Goal: Task Accomplishment & Management: Use online tool/utility

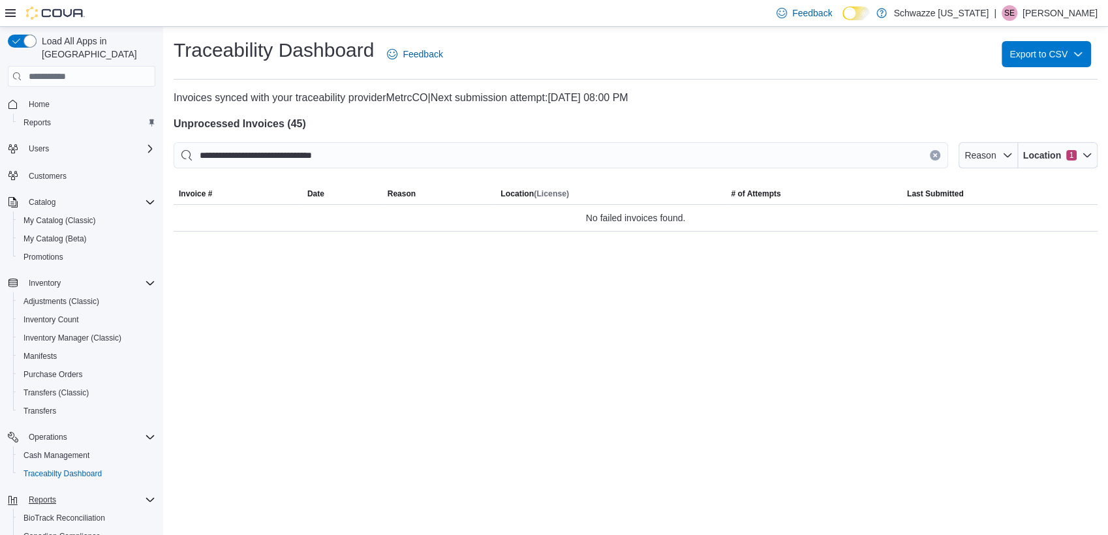
scroll to position [113, 0]
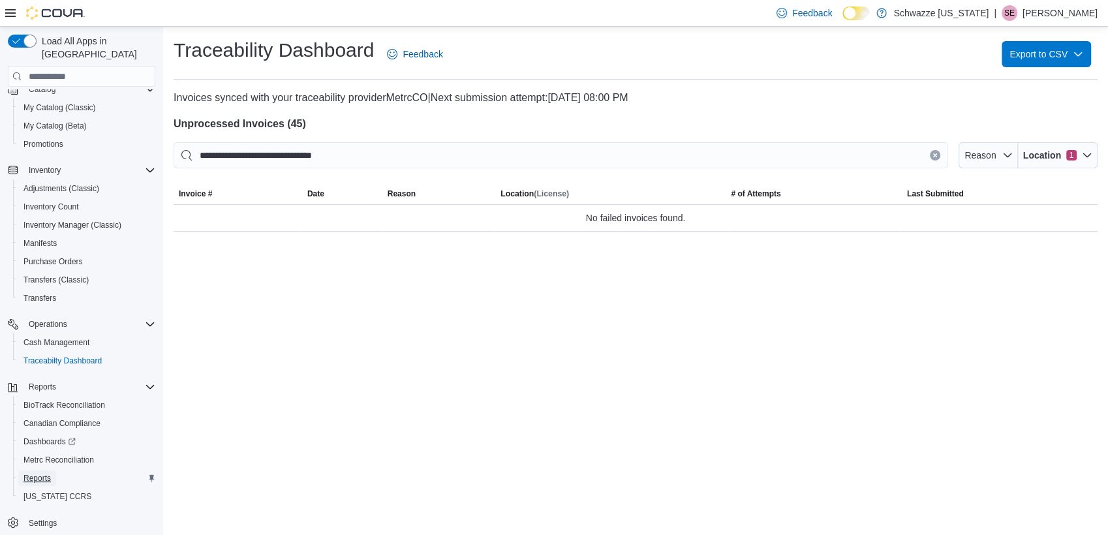
click at [41, 473] on span "Reports" at bounding box center [36, 478] width 27 height 10
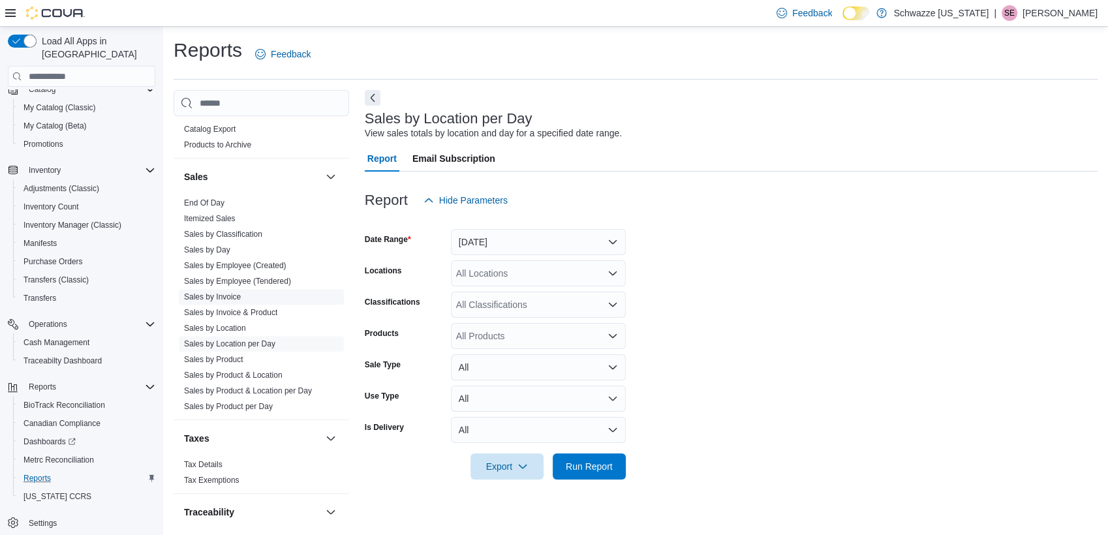
scroll to position [870, 0]
click at [201, 196] on link "End Of Day" at bounding box center [204, 200] width 40 height 9
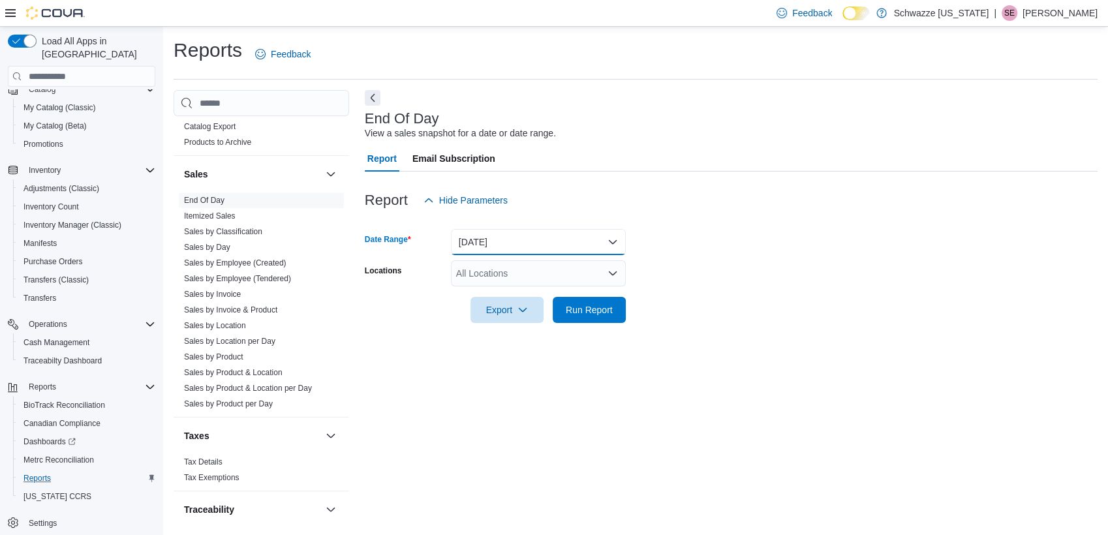
click at [497, 233] on button "[DATE]" at bounding box center [538, 242] width 175 height 26
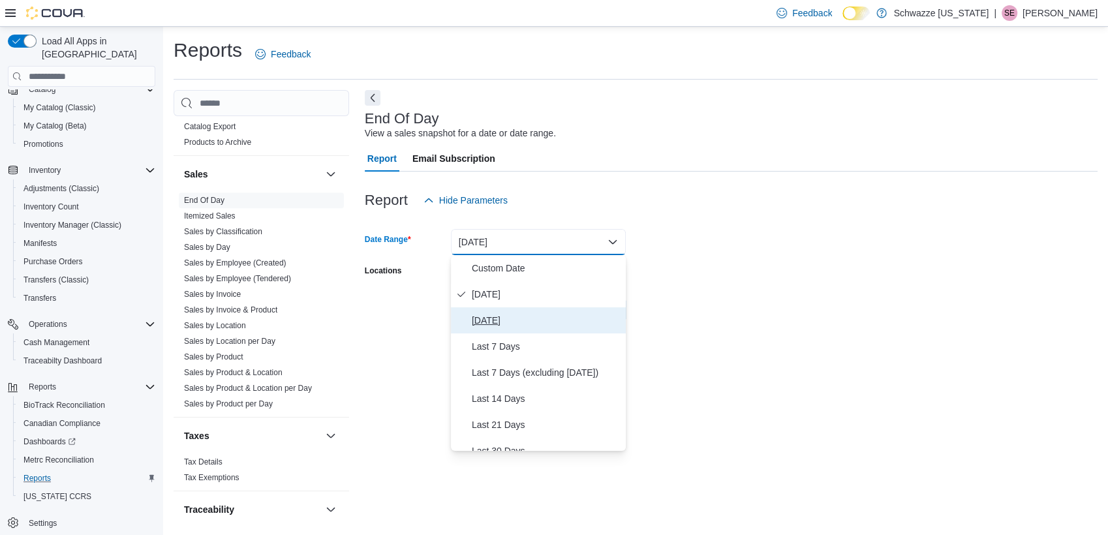
click at [481, 319] on span "[DATE]" at bounding box center [546, 320] width 149 height 16
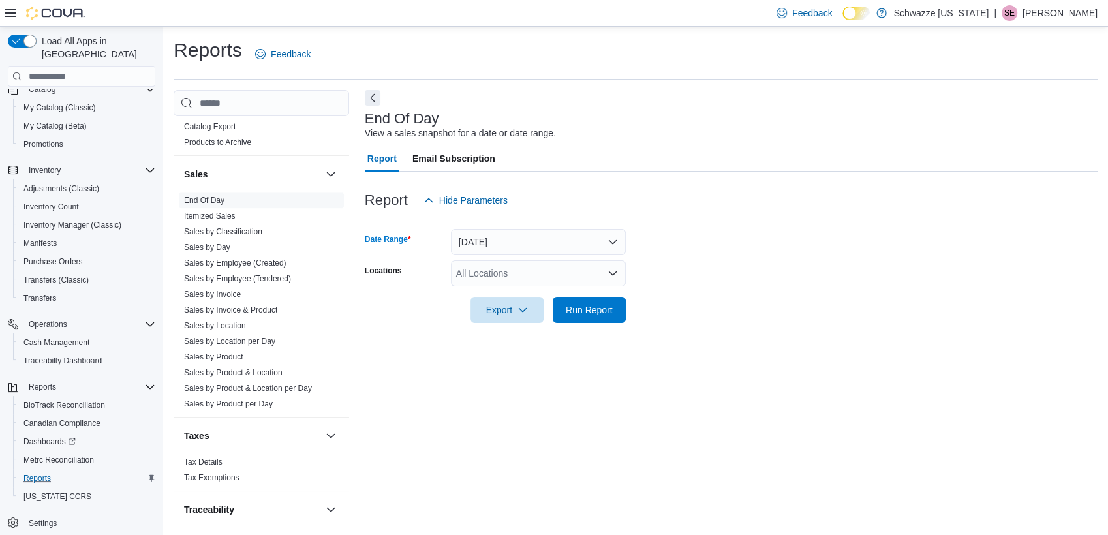
click at [483, 271] on div "All Locations" at bounding box center [538, 273] width 175 height 26
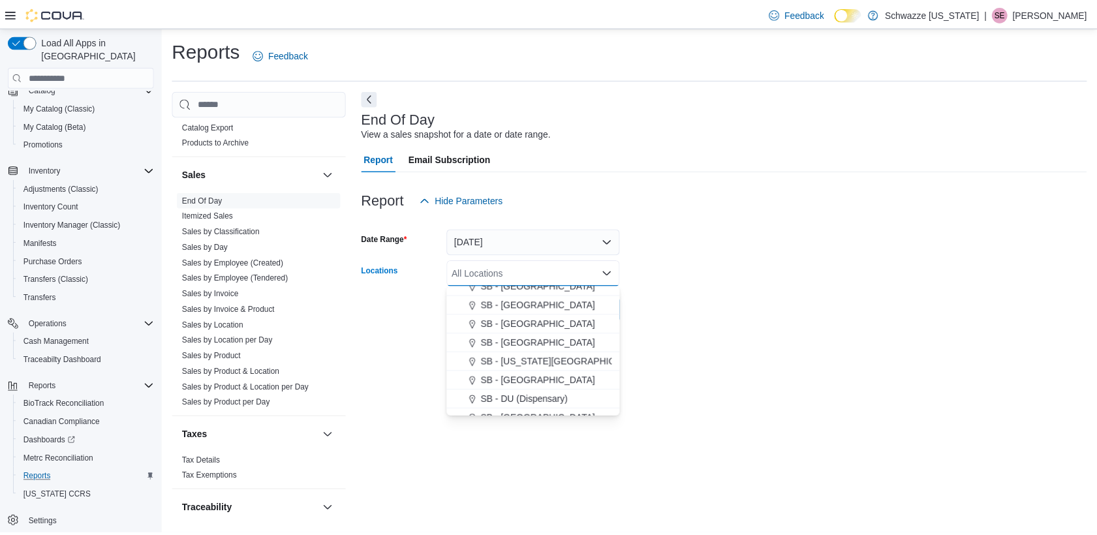
scroll to position [290, 0]
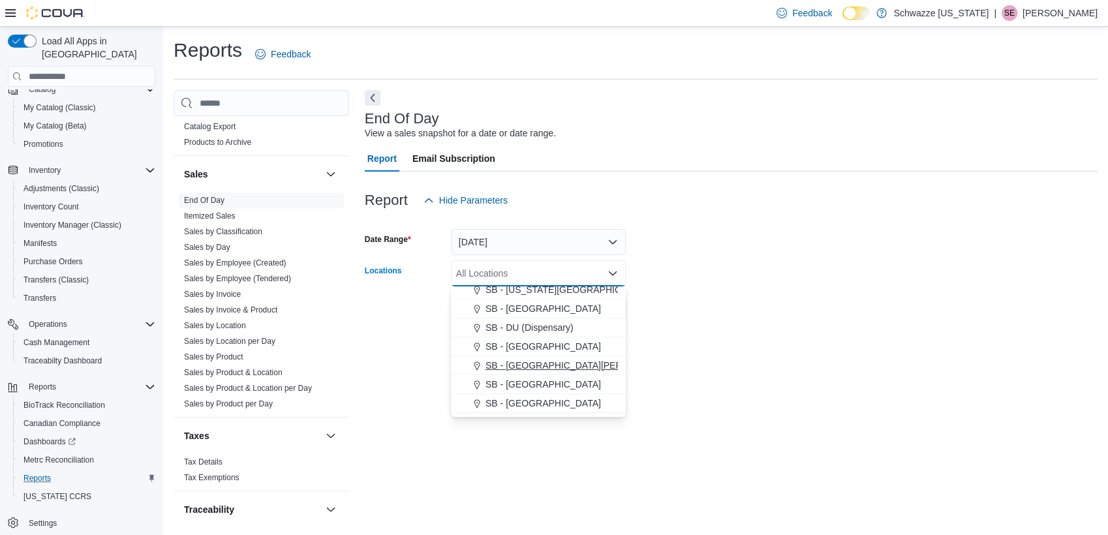
click at [513, 361] on span "SB - [GEOGRAPHIC_DATA][PERSON_NAME]" at bounding box center [580, 365] width 190 height 13
click at [721, 317] on form "Date Range [DATE] Locations SB - [GEOGRAPHIC_DATA][PERSON_NAME] Combo box. Sele…" at bounding box center [731, 268] width 733 height 110
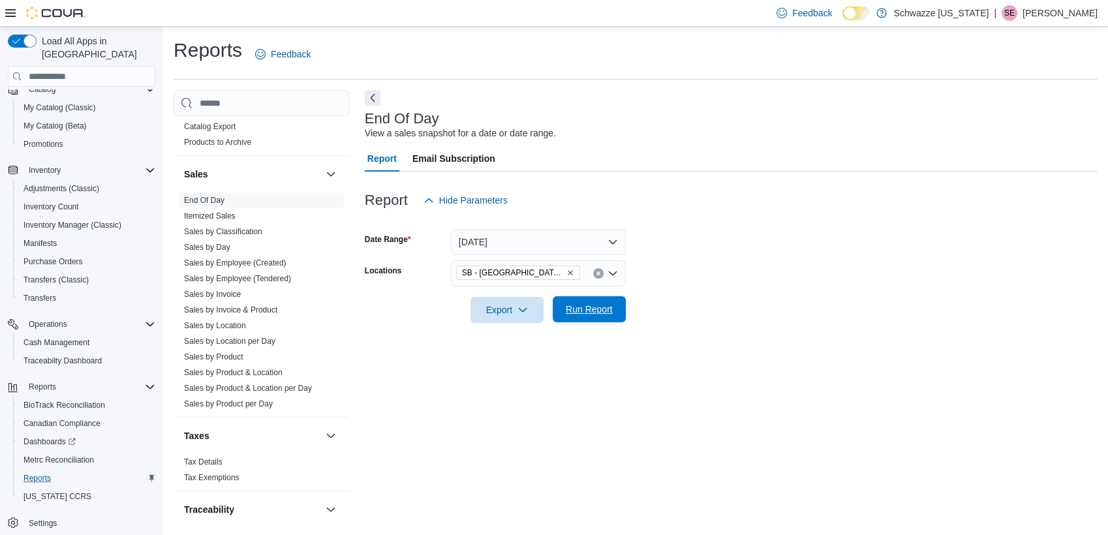
click at [603, 309] on span "Run Report" at bounding box center [589, 309] width 47 height 13
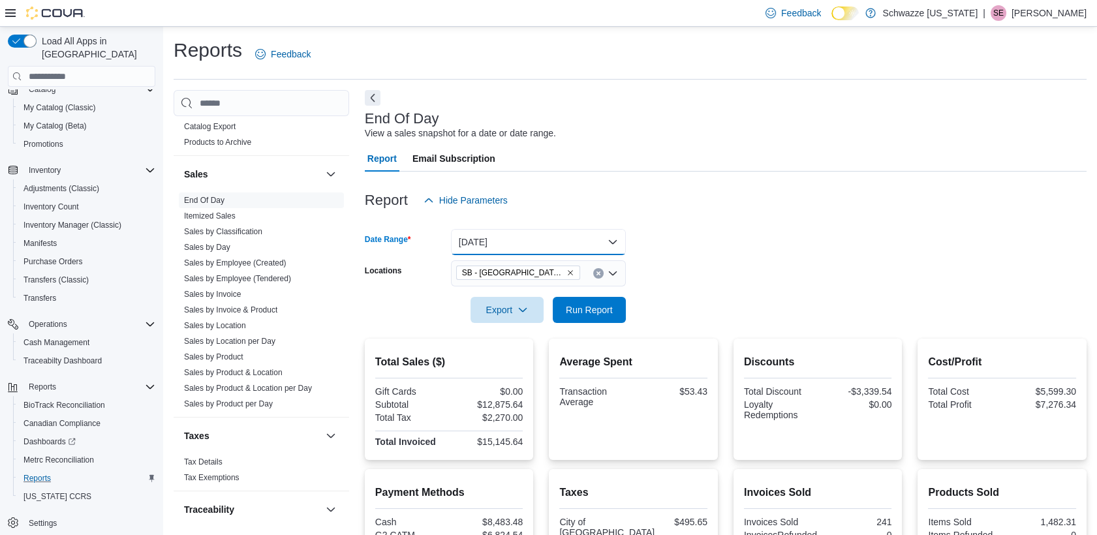
click at [511, 246] on button "[DATE]" at bounding box center [538, 242] width 175 height 26
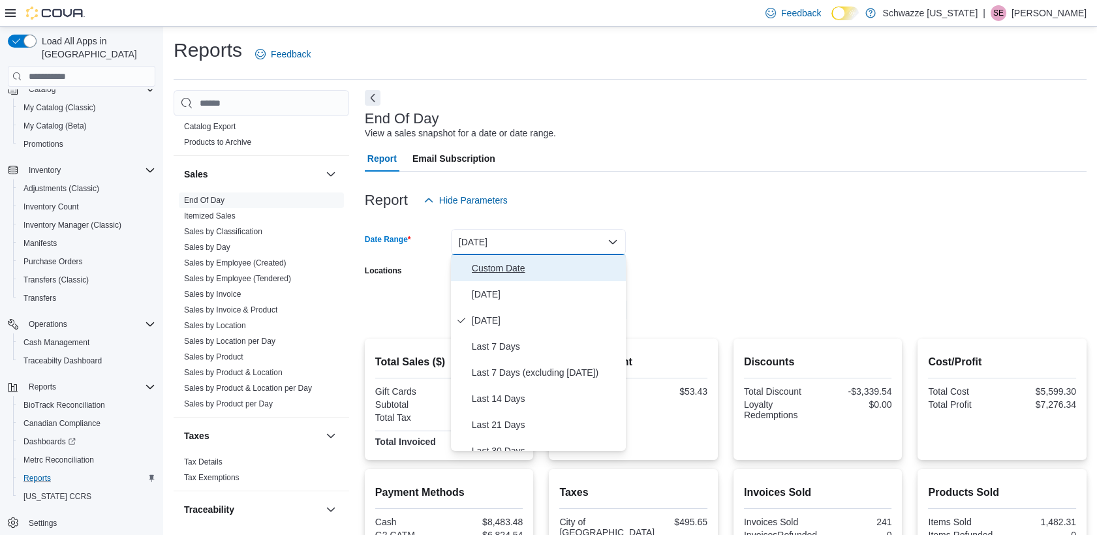
click at [503, 269] on span "Custom Date" at bounding box center [546, 268] width 149 height 16
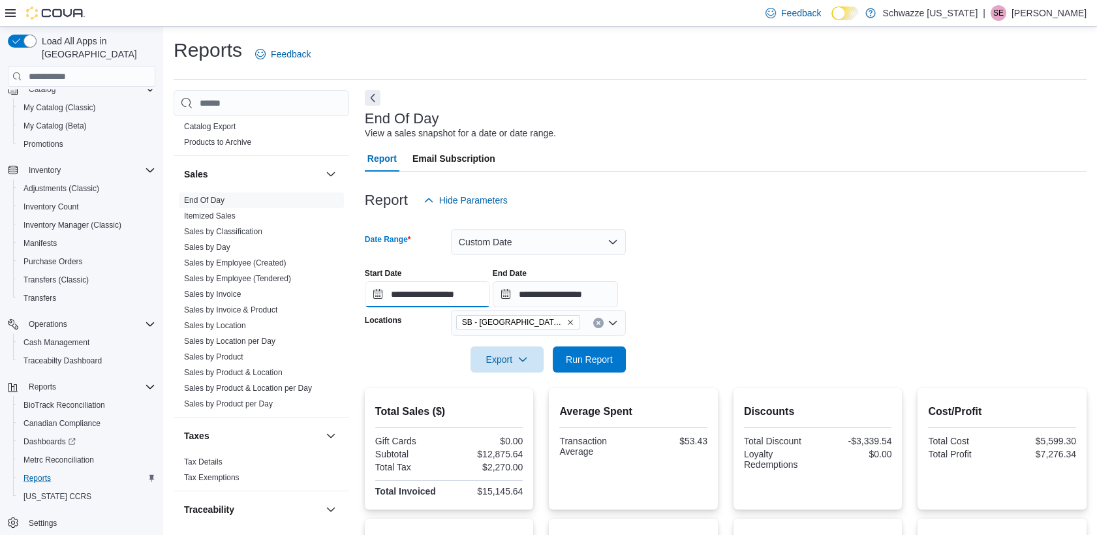
click at [444, 301] on input "**********" at bounding box center [427, 294] width 125 height 26
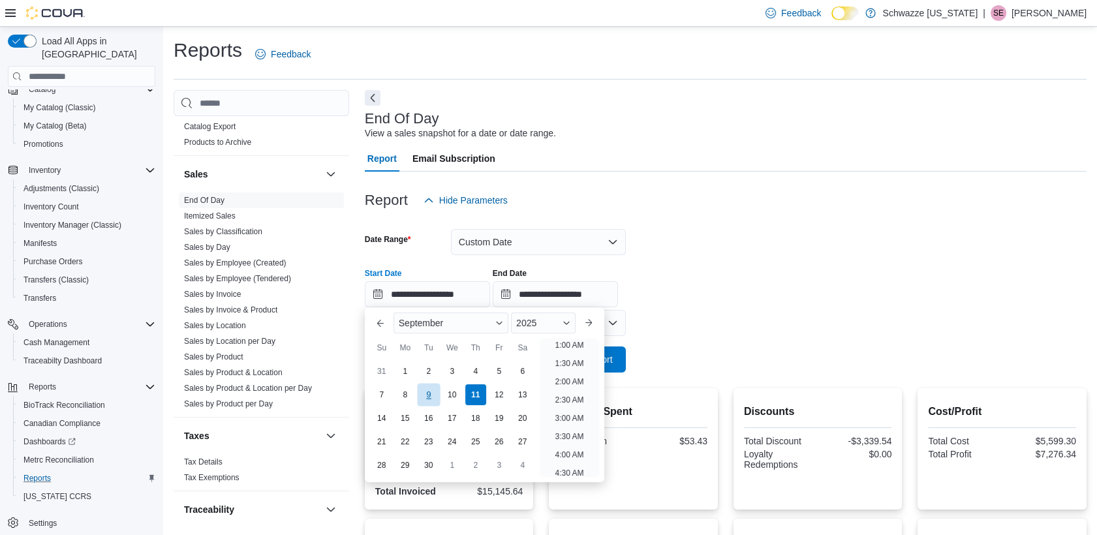
click at [423, 401] on div "9" at bounding box center [428, 394] width 23 height 23
type input "**********"
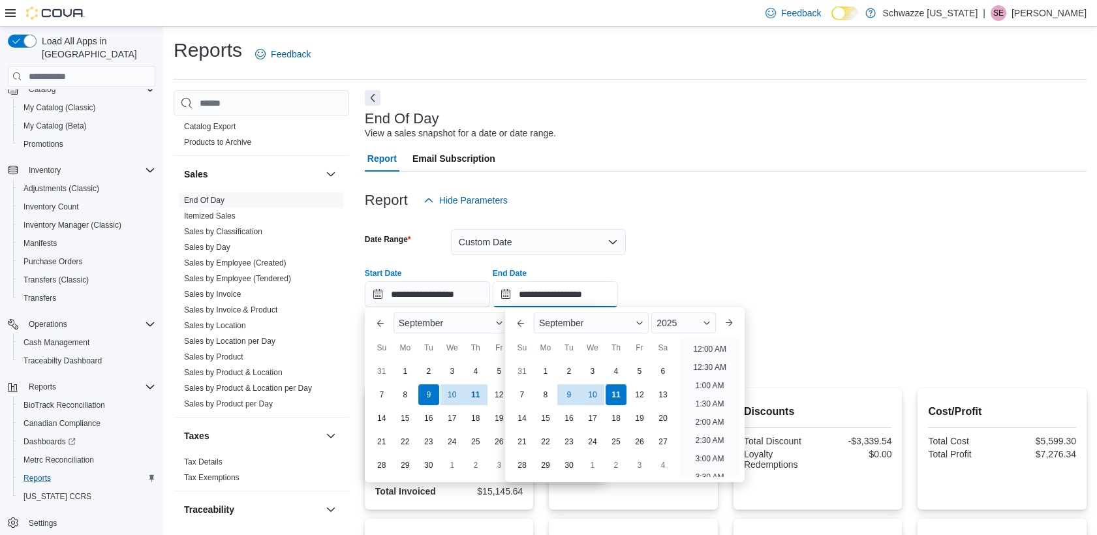
click at [541, 290] on input "**********" at bounding box center [554, 294] width 125 height 26
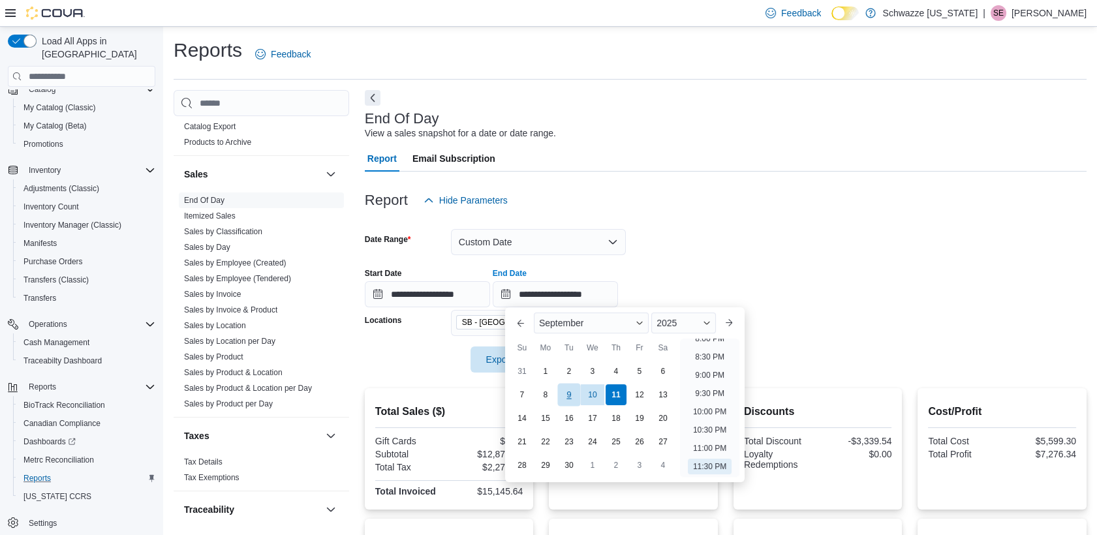
click at [571, 395] on div "9" at bounding box center [568, 394] width 23 height 23
type input "**********"
click at [705, 255] on div at bounding box center [725, 256] width 721 height 3
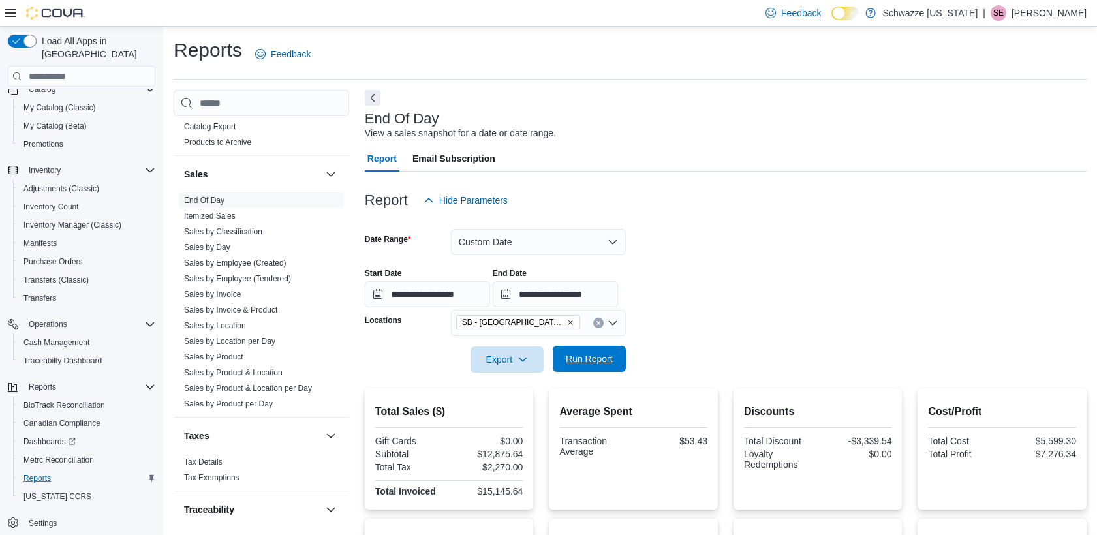
click at [594, 353] on span "Run Report" at bounding box center [589, 358] width 47 height 13
